Goal: Find specific page/section: Find specific page/section

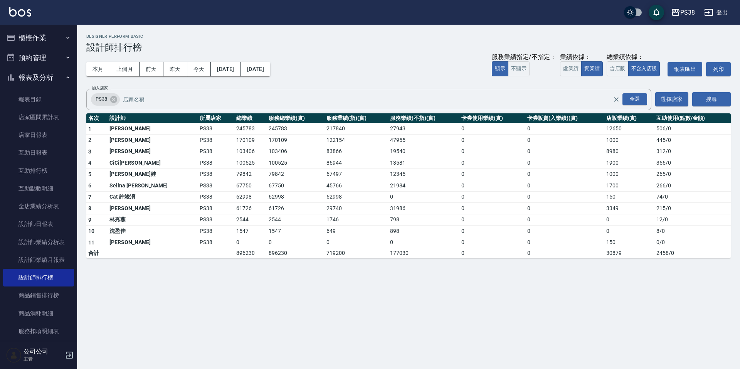
click at [357, 78] on div "本月 上個月 [DATE] [DATE] [DATE] [DATE] [DATE] 服務業績指定/不指定： 顯示 不顯示 業績依據： 虛業績 實業績 總業績依…" at bounding box center [408, 69] width 644 height 33
click at [240, 296] on div "PS38 [DATE] - [DATE] 設計師排行榜 列印時間： [DATE][PHONE_NUMBER]:10 Designer Perform Basi…" at bounding box center [370, 184] width 740 height 369
click at [30, 78] on button "報表及分析" at bounding box center [38, 77] width 71 height 20
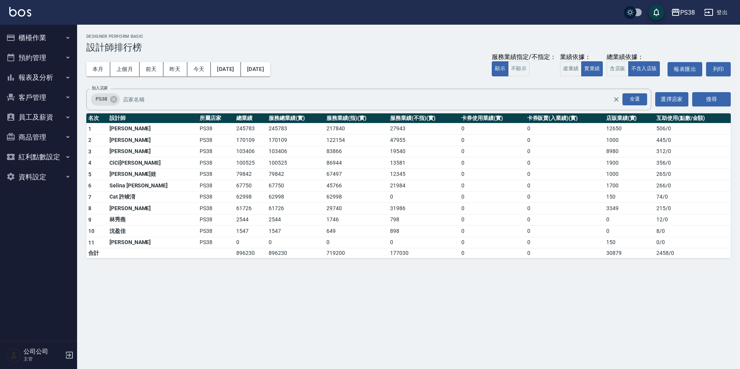
click at [40, 44] on button "櫃檯作業" at bounding box center [38, 38] width 71 height 20
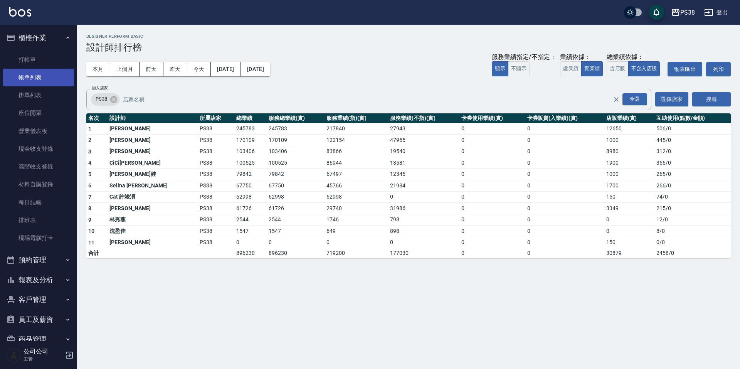
click at [46, 75] on link "帳單列表" at bounding box center [38, 78] width 71 height 18
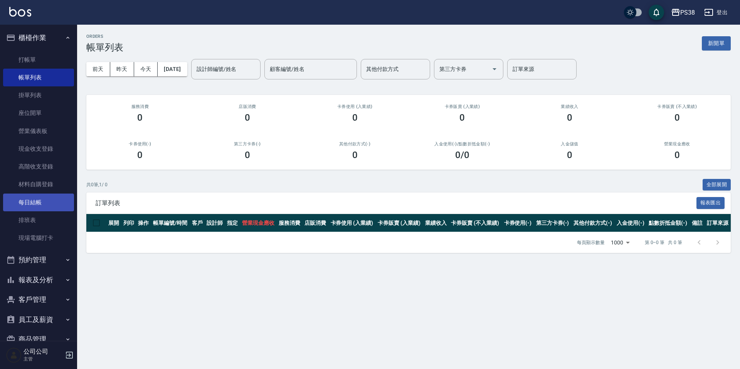
click at [34, 206] on link "每日結帳" at bounding box center [38, 202] width 71 height 18
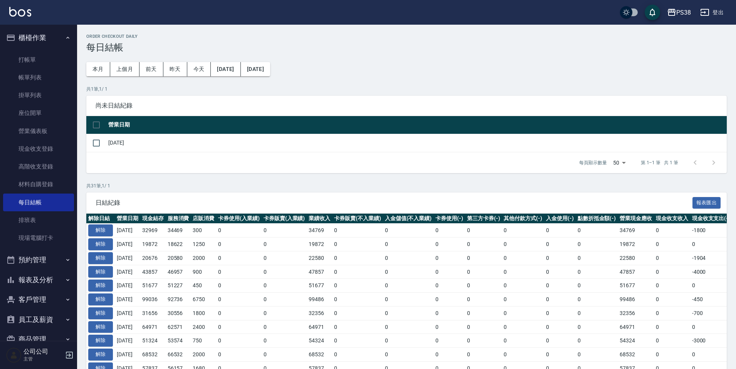
click at [373, 180] on div "Order checkout daily 每日結帳 本月 上個月 [DATE] [DATE] [DATE] [DATE] [DATE] 共 1 筆, 1 / …" at bounding box center [406, 358] width 659 height 666
click at [324, 79] on div "Order checkout daily 每日結帳 本月 上個月 [DATE] [DATE] [DATE] [DATE] [DATE] 共 1 筆, 1 / …" at bounding box center [406, 358] width 659 height 666
